Goal: Information Seeking & Learning: Find specific fact

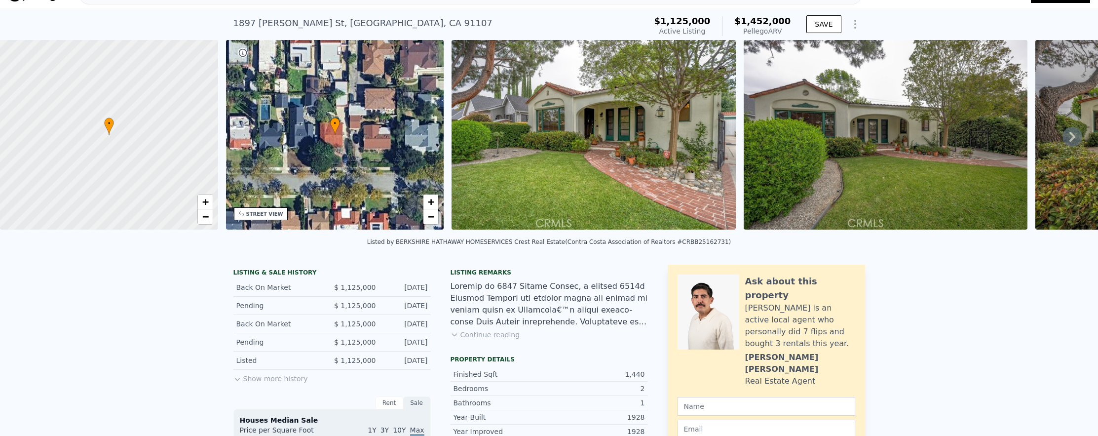
scroll to position [3, 0]
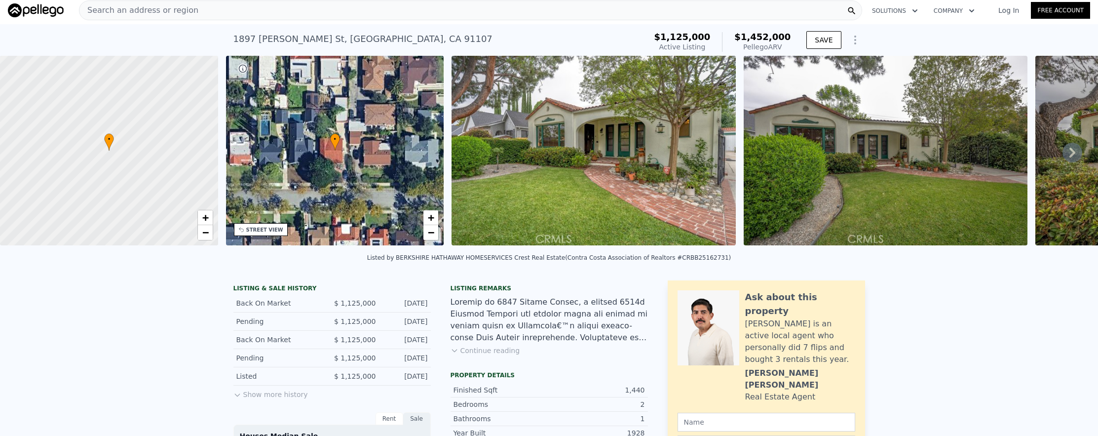
click at [391, 16] on div "Search an address or region" at bounding box center [470, 10] width 783 height 20
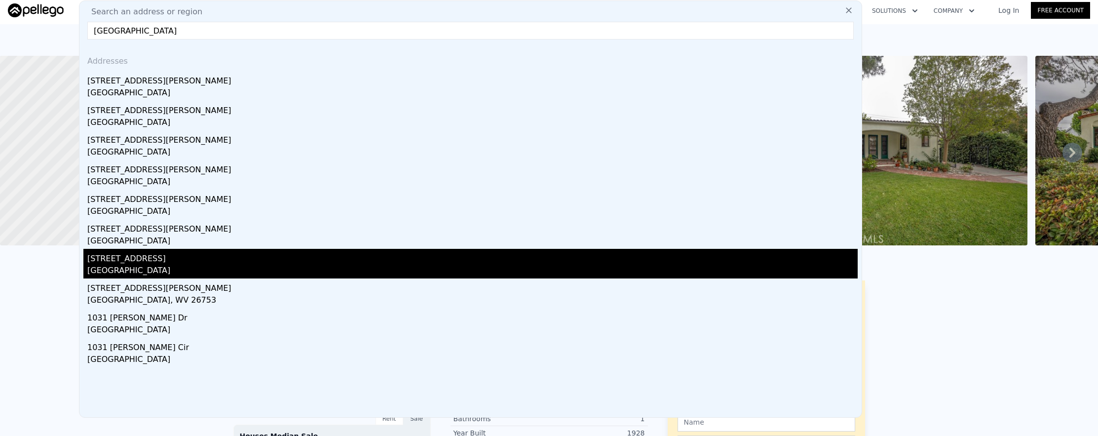
type input "[GEOGRAPHIC_DATA]"
click at [118, 271] on div "[GEOGRAPHIC_DATA]" at bounding box center [472, 271] width 770 height 14
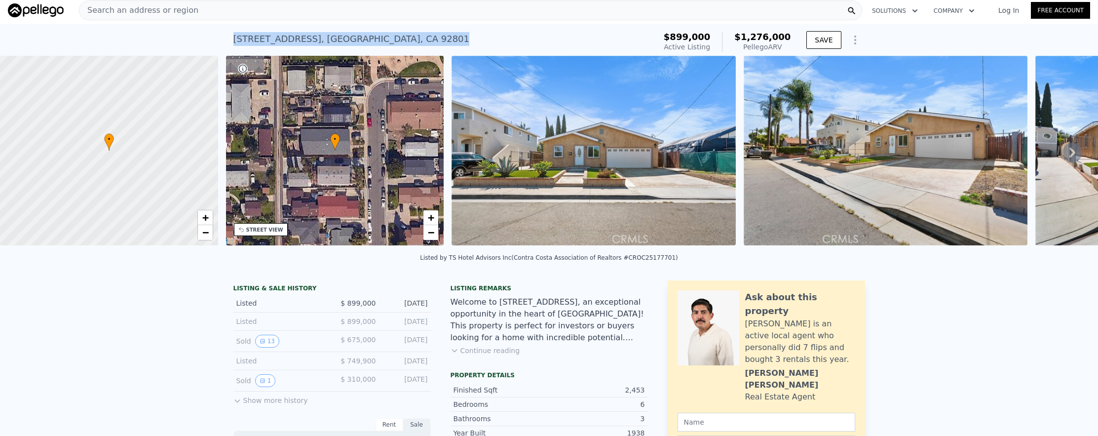
drag, startPoint x: 227, startPoint y: 37, endPoint x: 427, endPoint y: 43, distance: 199.9
click at [427, 43] on div "[STREET_ADDRESS] Active at $899k (~ARV $1.276m ) $899,000 Active Listing $1,276…" at bounding box center [549, 40] width 1098 height 32
copy div "[STREET_ADDRESS]"
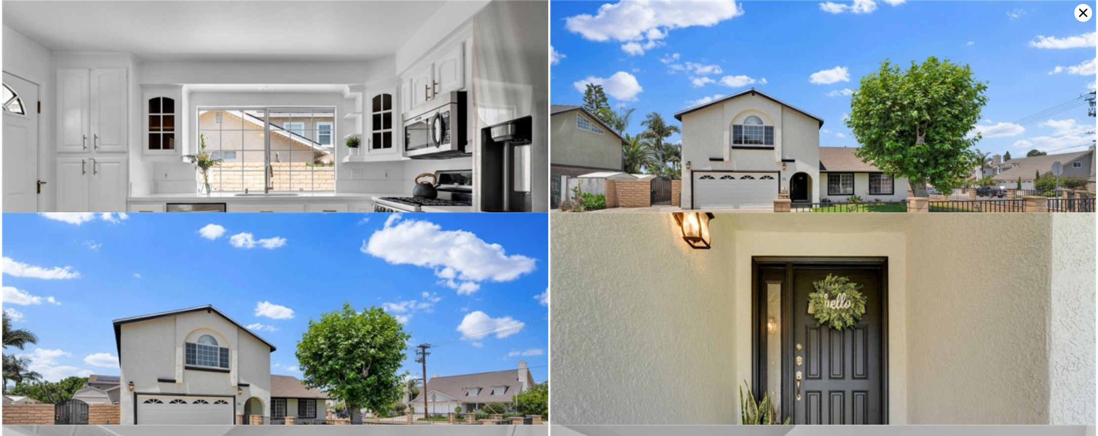
scroll to position [1061, 0]
